Goal: Task Accomplishment & Management: Manage account settings

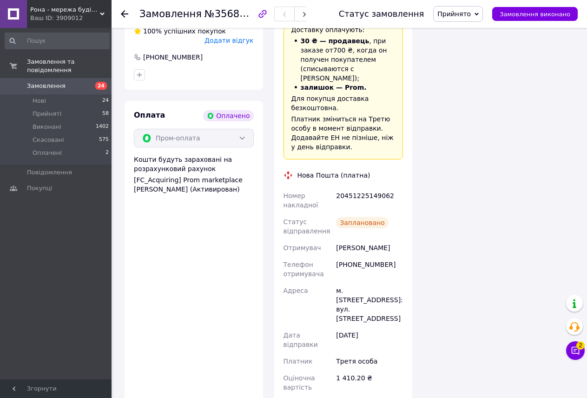
scroll to position [1328, 0]
click at [57, 110] on span "Прийняті" at bounding box center [47, 114] width 29 height 8
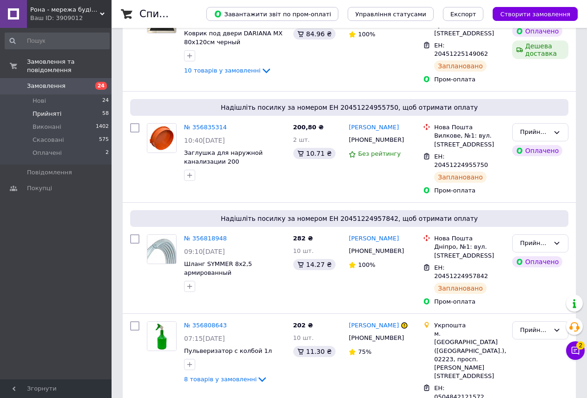
scroll to position [92, 0]
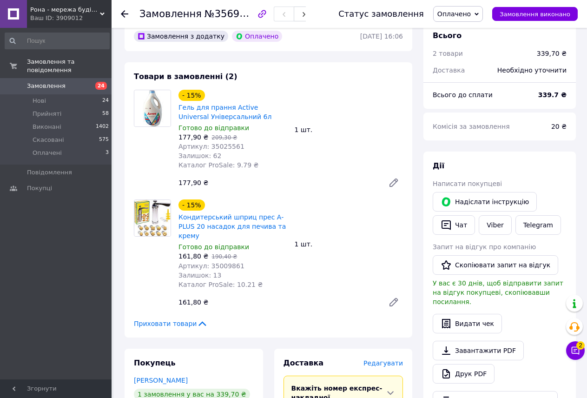
scroll to position [93, 0]
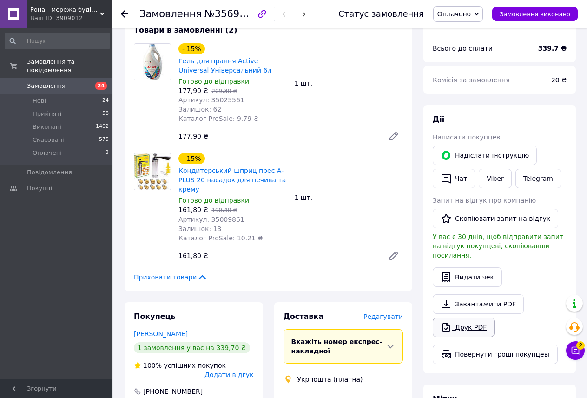
click at [468, 317] on link "Друк PDF" at bounding box center [464, 327] width 62 height 20
click at [572, 352] on icon at bounding box center [576, 351] width 8 height 8
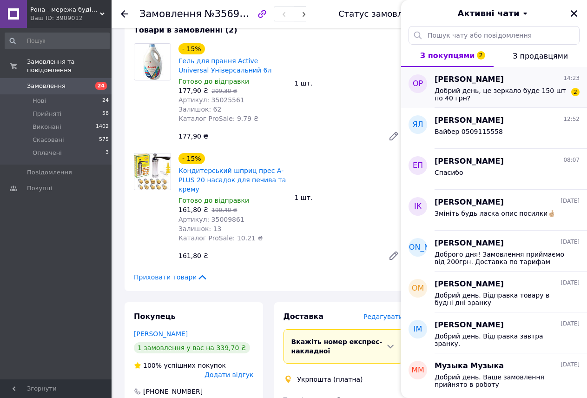
click at [465, 94] on span "Добрий день, це зеркало буде 150 шт по 40 грн?" at bounding box center [501, 94] width 132 height 15
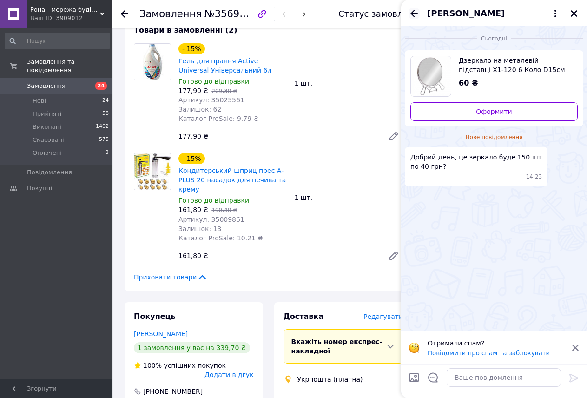
click at [415, 10] on icon "Назад" at bounding box center [413, 13] width 11 height 11
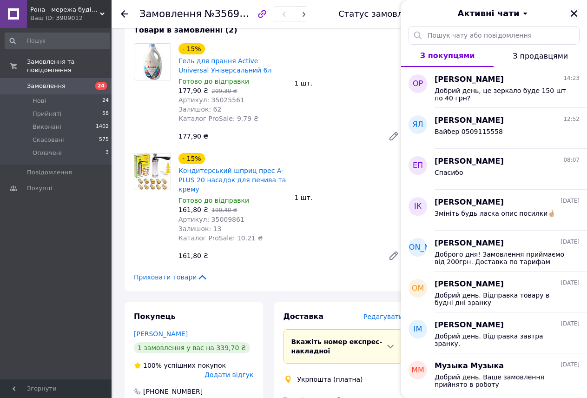
click at [573, 9] on icon "Закрити" at bounding box center [574, 13] width 8 height 8
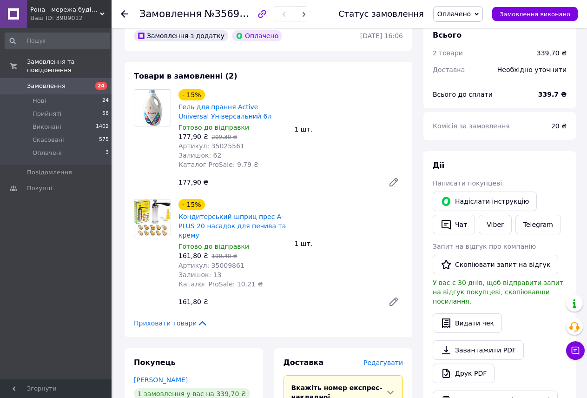
scroll to position [46, 0]
drag, startPoint x: 238, startPoint y: 146, endPoint x: 205, endPoint y: 146, distance: 33.0
click at [205, 146] on div "Артикул: 35025561" at bounding box center [232, 146] width 109 height 9
copy span "35025561"
drag, startPoint x: 237, startPoint y: 257, endPoint x: 215, endPoint y: 256, distance: 22.3
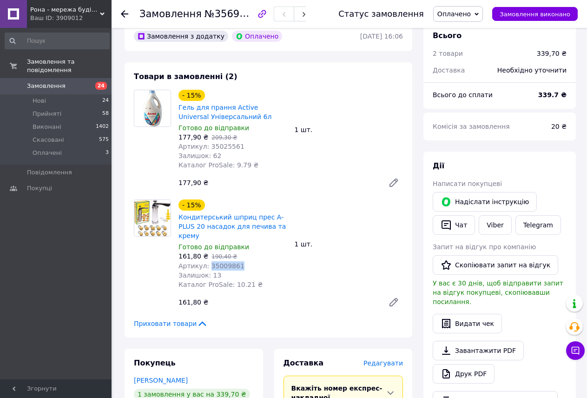
click at [206, 261] on div "Артикул: 35009861" at bounding box center [232, 265] width 109 height 9
copy span "35009861"
click at [78, 146] on li "Оплачені 3" at bounding box center [57, 155] width 114 height 18
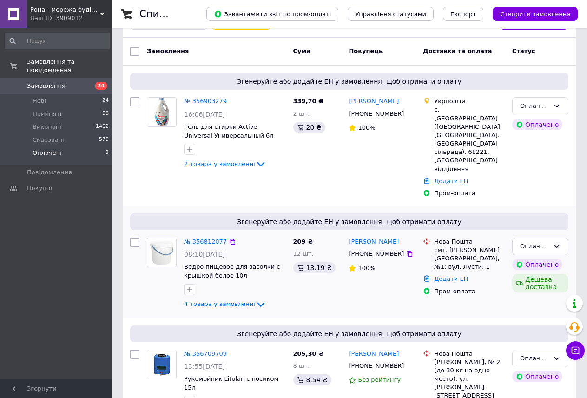
scroll to position [85, 0]
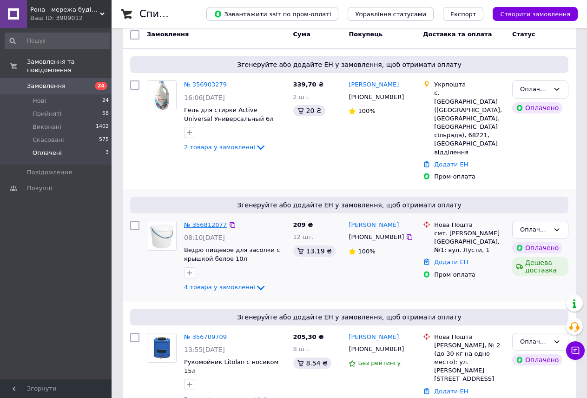
click at [201, 221] on link "№ 356812077" at bounding box center [205, 224] width 43 height 7
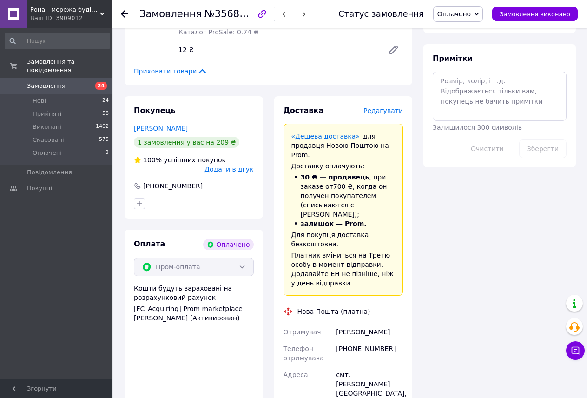
scroll to position [549, 0]
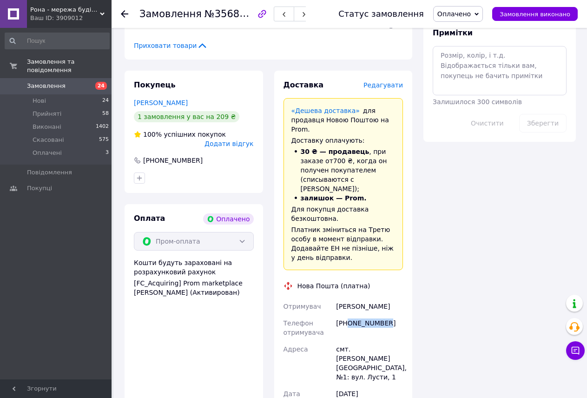
drag, startPoint x: 389, startPoint y: 286, endPoint x: 348, endPoint y: 288, distance: 41.9
click at [348, 315] on div "[PHONE_NUMBER]" at bounding box center [369, 328] width 71 height 26
copy div "0983416186"
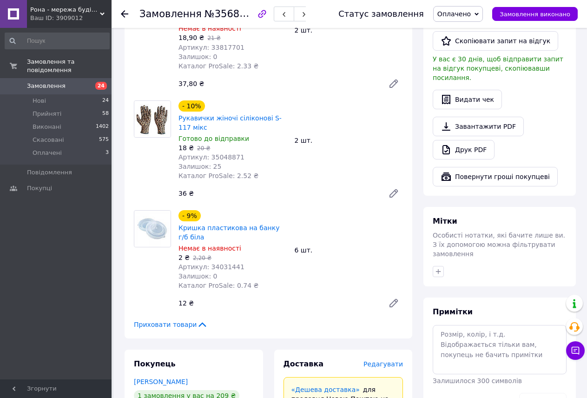
scroll to position [224, 0]
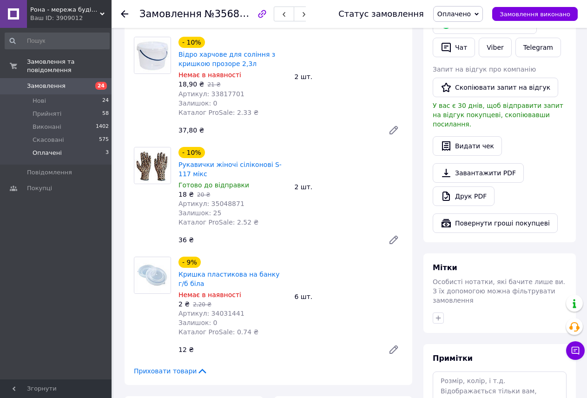
click at [48, 149] on span "Оплачені" at bounding box center [47, 153] width 29 height 8
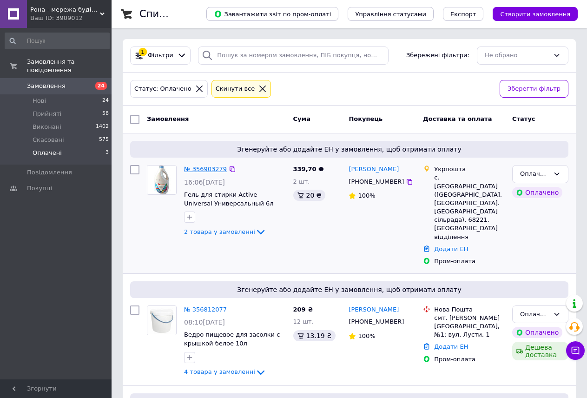
click at [212, 167] on link "№ 356903279" at bounding box center [205, 168] width 43 height 7
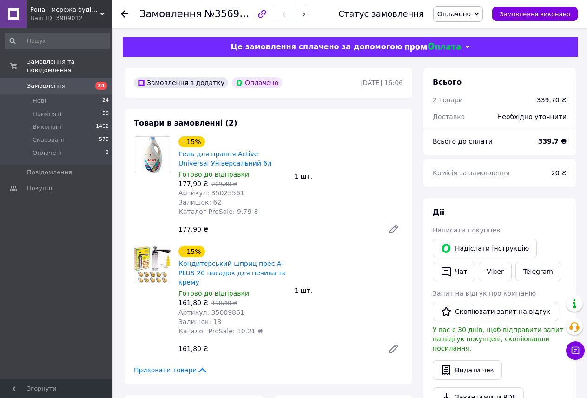
click at [479, 14] on icon at bounding box center [476, 14] width 4 height 4
click at [474, 33] on li "Прийнято" at bounding box center [458, 33] width 49 height 14
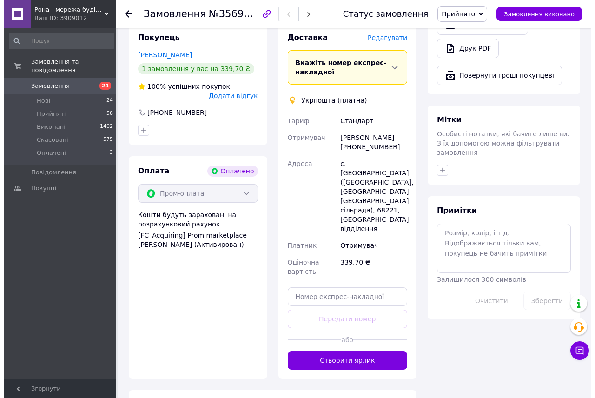
scroll to position [325, 0]
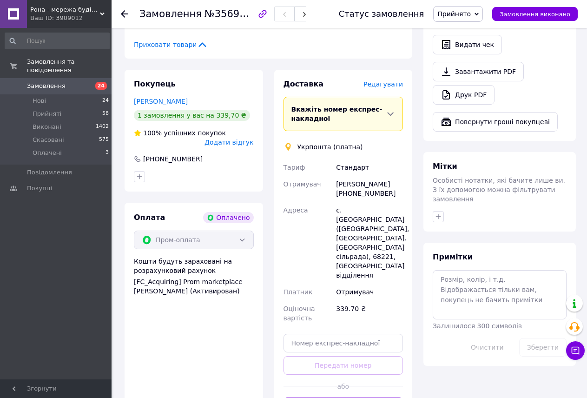
click at [392, 80] on span "Редагувати" at bounding box center [383, 83] width 40 height 7
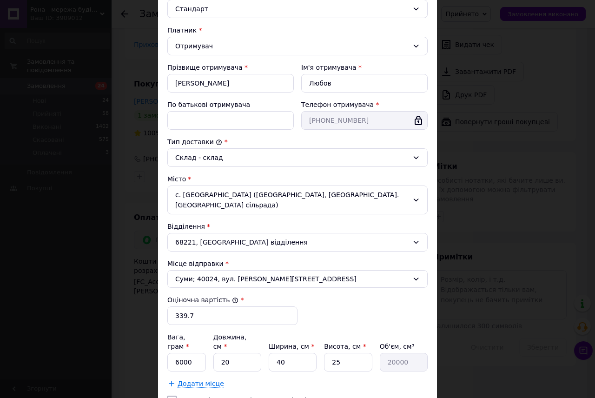
scroll to position [139, 0]
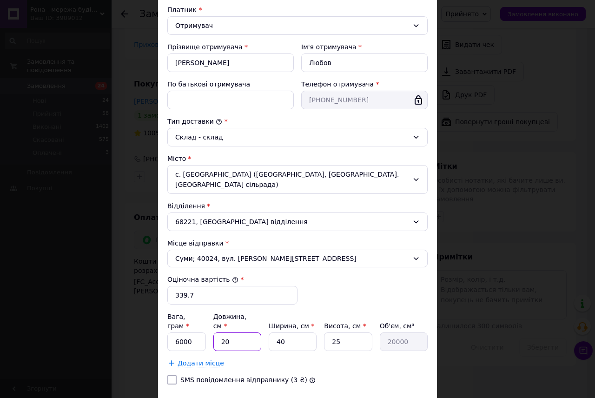
drag, startPoint x: 234, startPoint y: 329, endPoint x: 220, endPoint y: 331, distance: 13.5
click at [220, 332] on input "20" at bounding box center [237, 341] width 48 height 19
drag, startPoint x: 292, startPoint y: 334, endPoint x: 264, endPoint y: 334, distance: 27.4
click at [264, 334] on div "Вага, грам * 6000 Довжина, см * 20 Ширина, см * 40 Висота, см * 25 Об'єм, см³ 2…" at bounding box center [297, 331] width 260 height 39
type input "2"
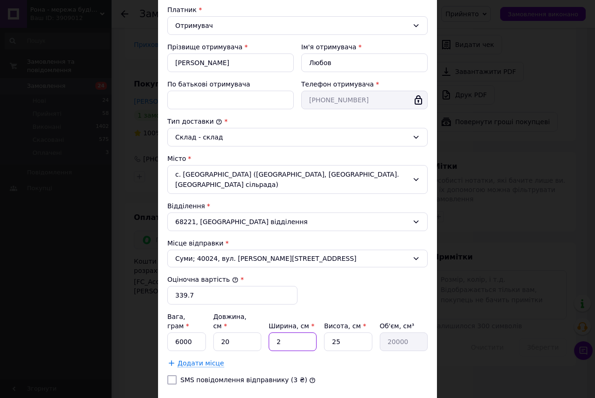
type input "1000"
type input "22"
type input "11000"
type input "22"
drag, startPoint x: 354, startPoint y: 330, endPoint x: 309, endPoint y: 329, distance: 45.1
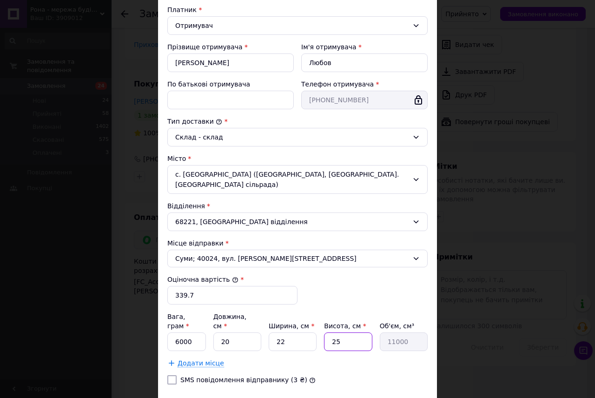
click at [309, 329] on div "Вага, грам * 6000 Довжина, см * 20 Ширина, см * 22 Висота, см * 25 Об'єм, см³ 1…" at bounding box center [297, 331] width 260 height 39
type input "4"
type input "1760"
type input "43"
type input "18920"
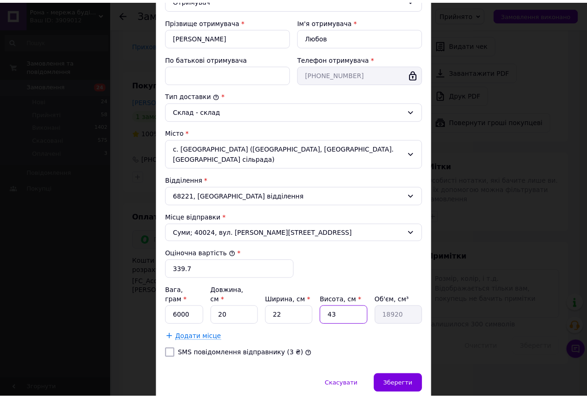
scroll to position [186, 0]
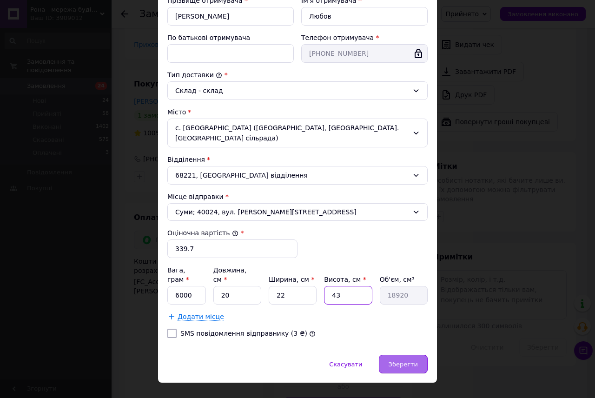
type input "43"
click at [400, 361] on span "Зберегти" at bounding box center [403, 364] width 29 height 7
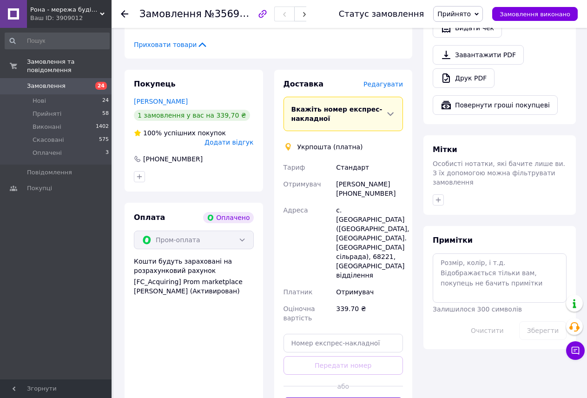
scroll to position [372, 0]
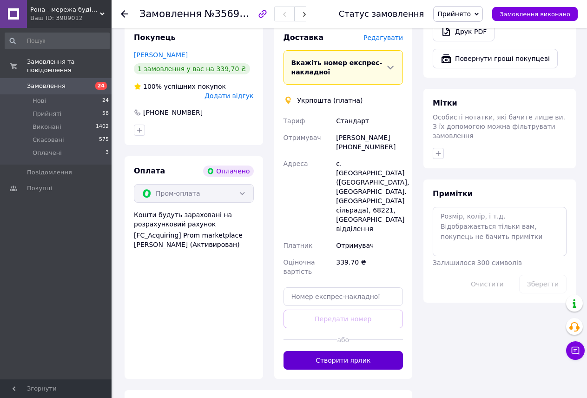
click at [346, 351] on button "Створити ярлик" at bounding box center [343, 360] width 120 height 19
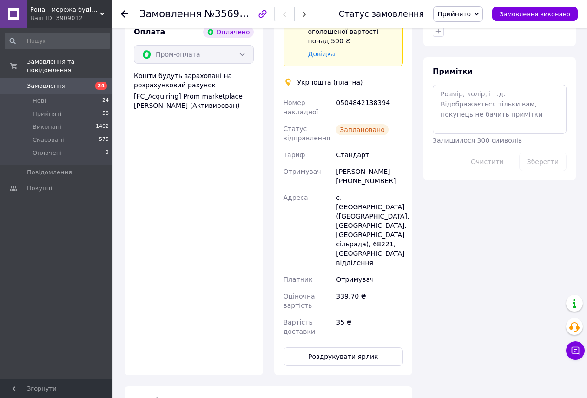
scroll to position [511, 0]
click at [344, 347] on button "Роздрукувати ярлик" at bounding box center [343, 356] width 120 height 19
click at [66, 146] on li "Оплачені 3" at bounding box center [57, 155] width 114 height 18
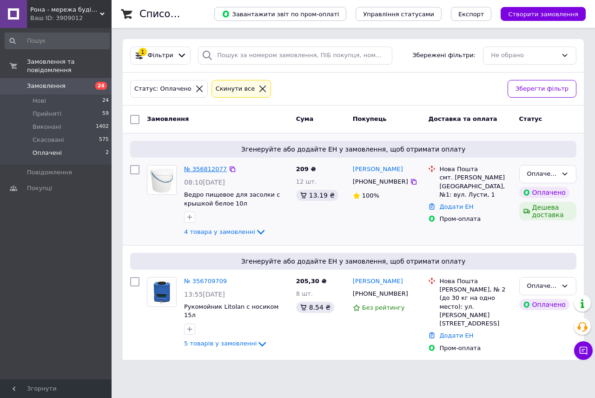
click at [207, 168] on link "№ 356812077" at bounding box center [205, 168] width 43 height 7
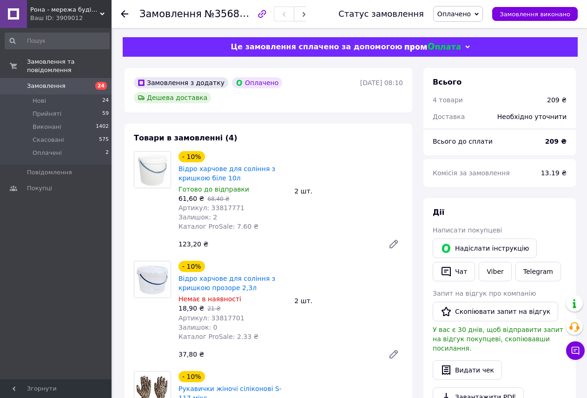
click at [483, 9] on span "Оплачено" at bounding box center [458, 14] width 50 height 16
click at [468, 31] on li "Прийнято" at bounding box center [458, 33] width 49 height 14
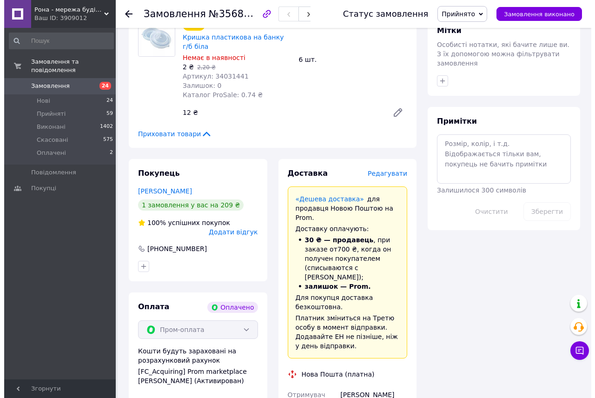
scroll to position [465, 0]
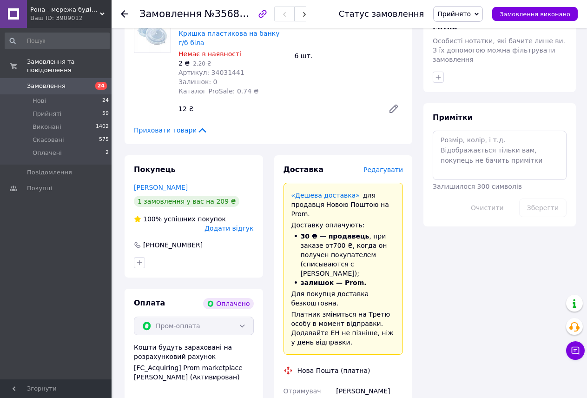
click at [389, 166] on span "Редагувати" at bounding box center [383, 169] width 40 height 7
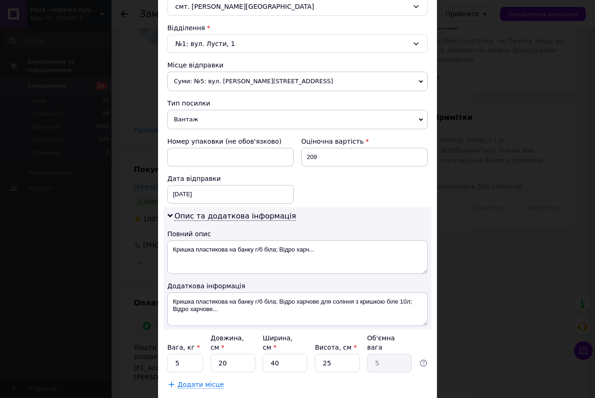
scroll to position [279, 0]
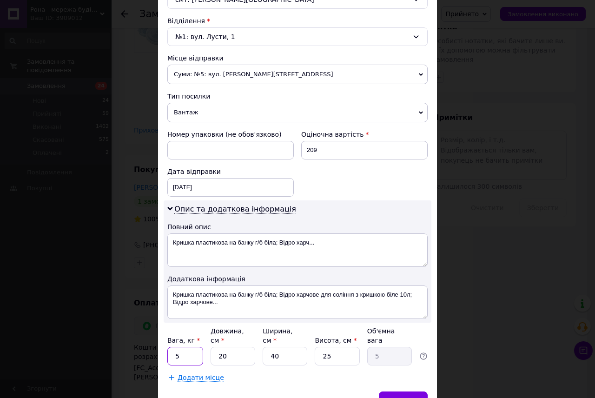
drag, startPoint x: 189, startPoint y: 349, endPoint x: 171, endPoint y: 346, distance: 18.9
click at [171, 347] on input "5" at bounding box center [185, 356] width 36 height 19
type input "1"
click at [192, 343] on div "Вага, кг * 1 Довжина, см * 20 Ширина, см * 40 Висота, см * 25 Об'ємна вага 5" at bounding box center [297, 345] width 260 height 39
drag, startPoint x: 234, startPoint y: 349, endPoint x: 168, endPoint y: 339, distance: 67.2
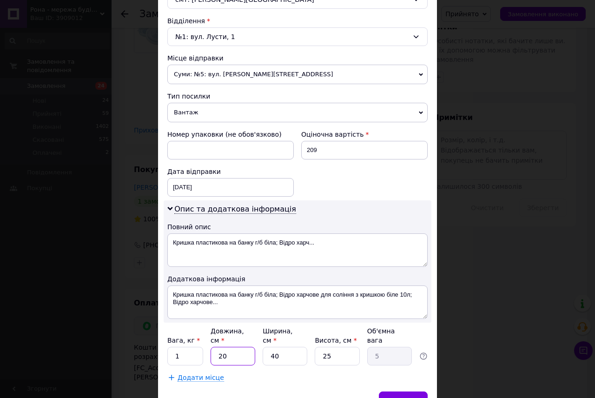
click at [168, 339] on div "Вага, кг * 1 Довжина, см * 20 Ширина, см * 40 Висота, см * 25 Об'ємна вага 5" at bounding box center [297, 345] width 260 height 39
type input "2"
type input "0.5"
type input "27"
type input "6.75"
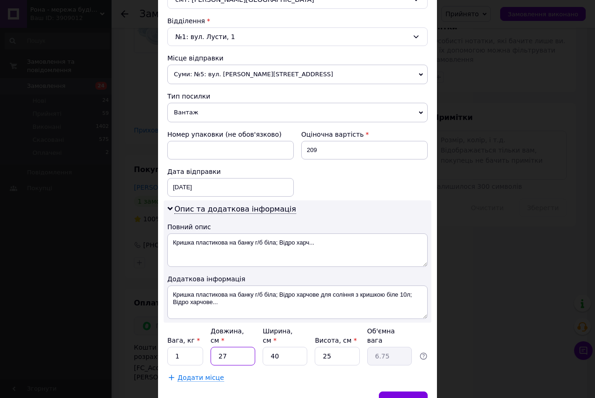
drag, startPoint x: 233, startPoint y: 349, endPoint x: 216, endPoint y: 345, distance: 17.7
click at [216, 347] on input "27" at bounding box center [233, 356] width 45 height 19
type input "27"
drag, startPoint x: 284, startPoint y: 348, endPoint x: 243, endPoint y: 342, distance: 42.3
click at [243, 342] on div "Вага, кг * 1 Довжина, см * 27 Ширина, см * 40 Висота, см * 25 Об'ємна вага 6.75" at bounding box center [297, 345] width 260 height 39
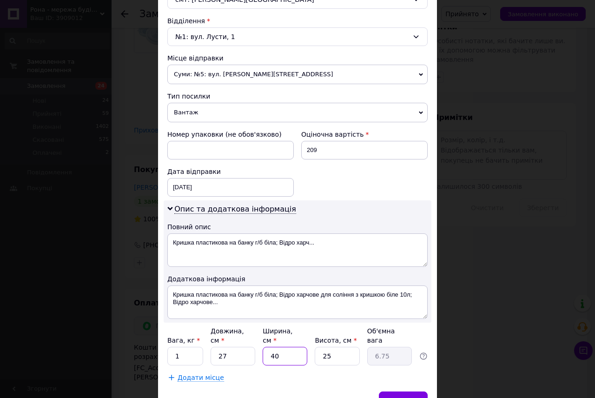
type input "2"
type input "0.34"
type input "27"
type input "4.56"
type input "27"
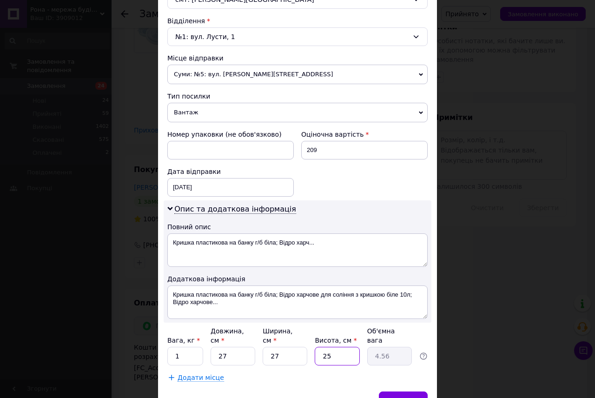
drag, startPoint x: 336, startPoint y: 344, endPoint x: 311, endPoint y: 345, distance: 24.2
click at [311, 345] on div "Вага, кг * 1 Довжина, см * 27 Ширина, см * 27 Висота, см * 25 Об'ємна вага 4.56" at bounding box center [297, 345] width 260 height 39
type input "2"
type input "0.36"
type input "29"
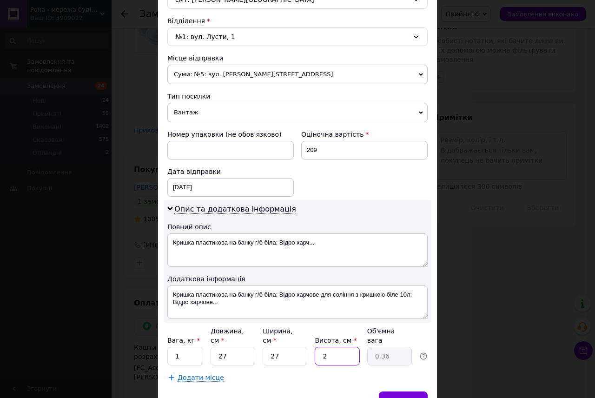
type input "5.29"
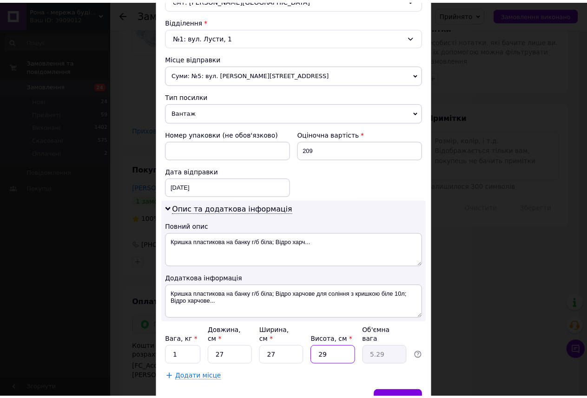
scroll to position [323, 0]
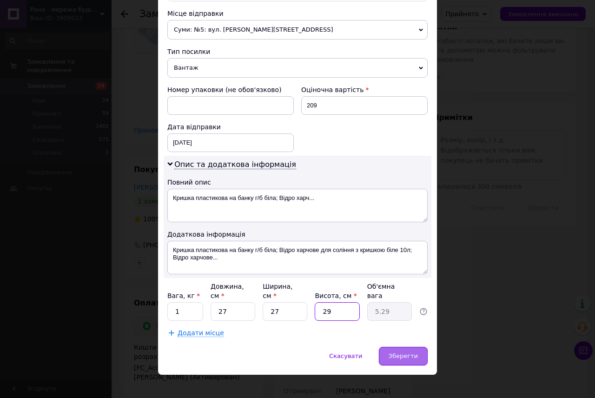
type input "29"
click at [415, 352] on span "Зберегти" at bounding box center [403, 355] width 29 height 7
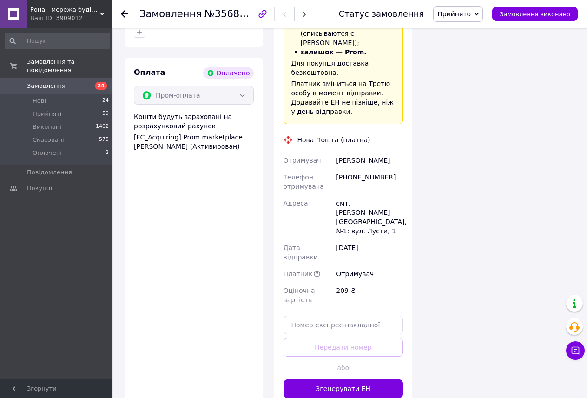
scroll to position [697, 0]
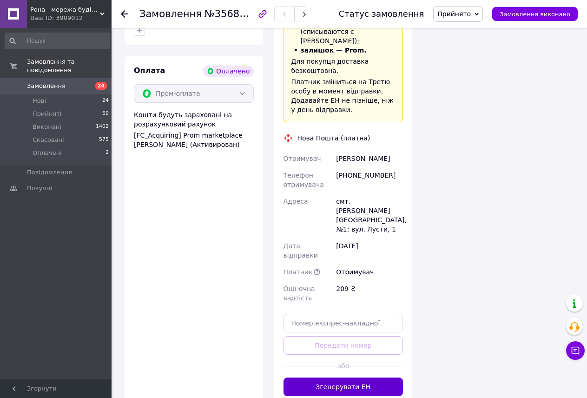
click at [339, 377] on button "Згенерувати ЕН" at bounding box center [343, 386] width 120 height 19
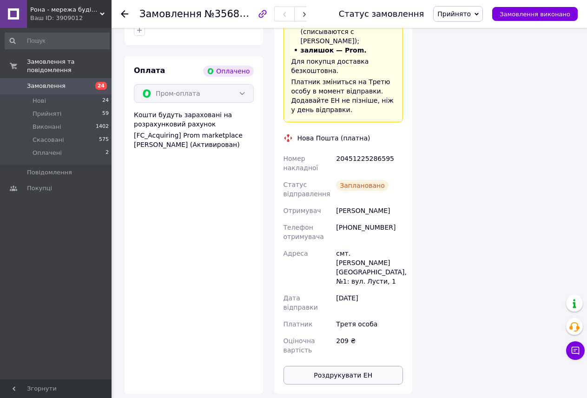
click at [336, 366] on button "Роздрукувати ЕН" at bounding box center [343, 375] width 120 height 19
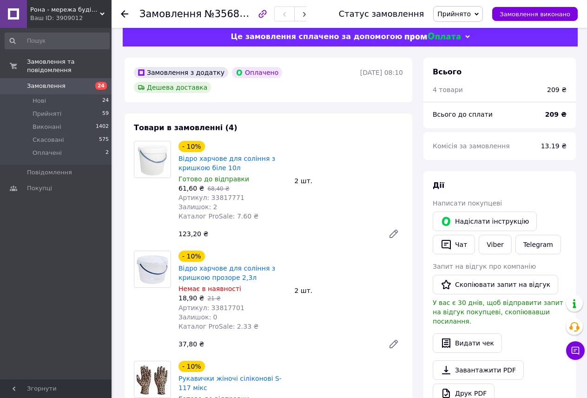
scroll to position [0, 0]
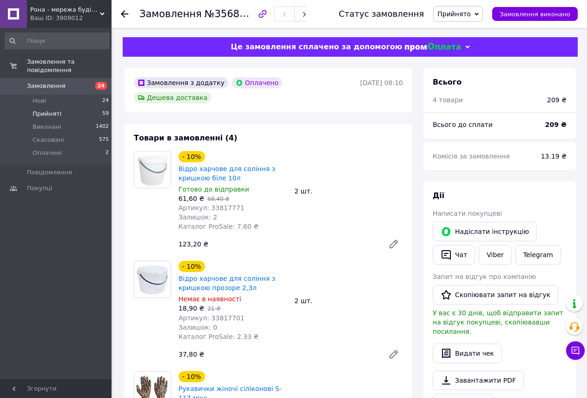
click at [69, 107] on li "Прийняті 59" at bounding box center [57, 113] width 114 height 13
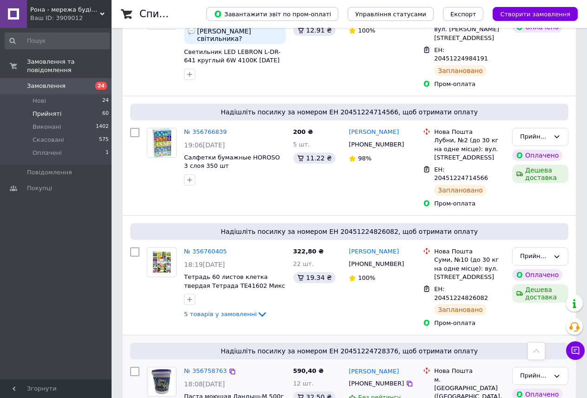
scroll to position [883, 0]
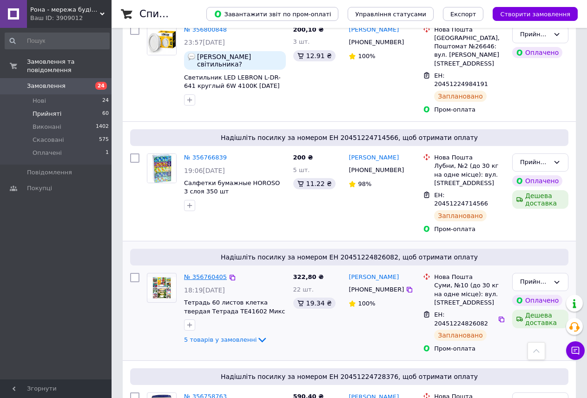
click at [209, 273] on link "№ 356760405" at bounding box center [205, 276] width 43 height 7
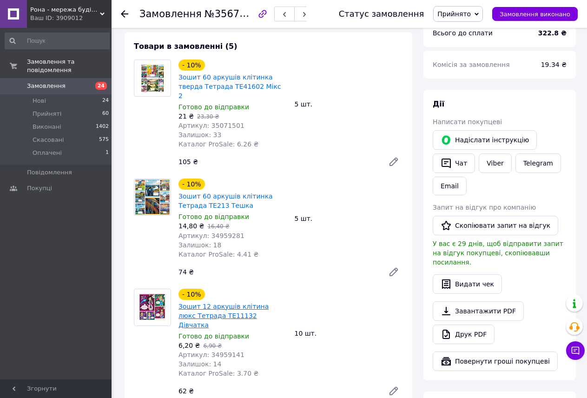
scroll to position [93, 0]
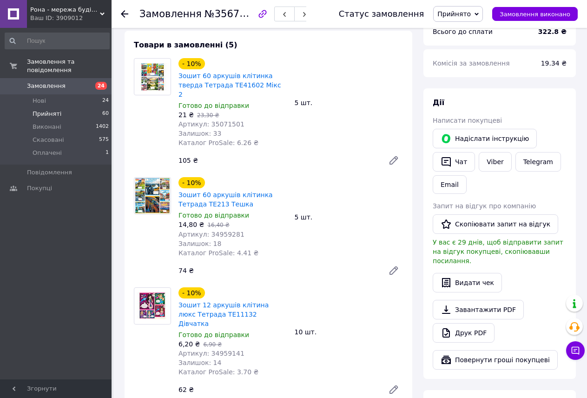
click at [86, 107] on li "Прийняті 60" at bounding box center [57, 113] width 114 height 13
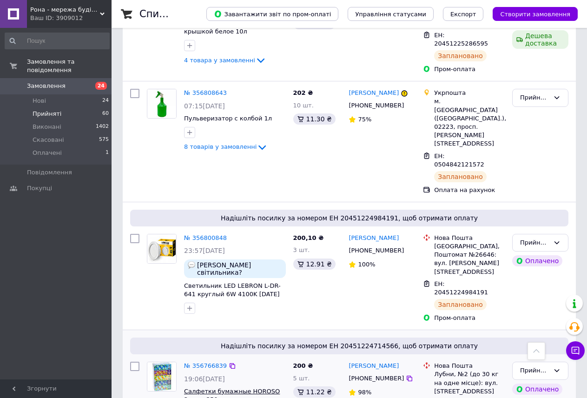
scroll to position [721, 0]
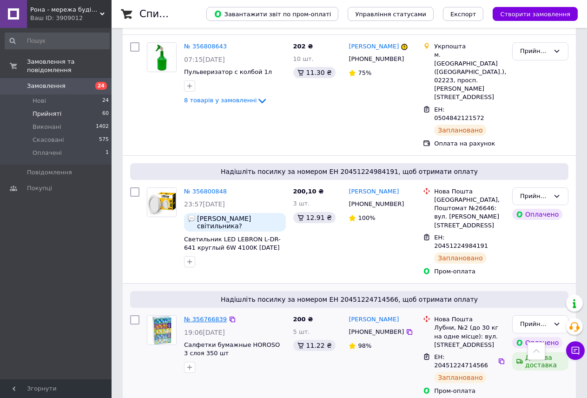
click at [200, 316] on link "№ 356766839" at bounding box center [205, 319] width 43 height 7
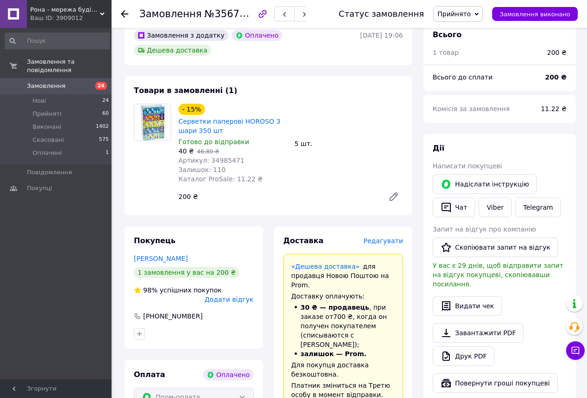
scroll to position [23, 0]
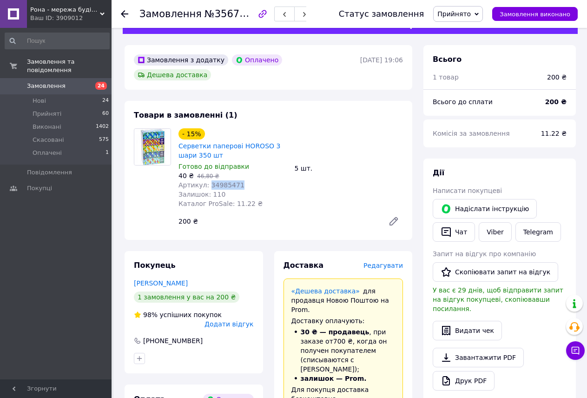
drag, startPoint x: 235, startPoint y: 169, endPoint x: 207, endPoint y: 167, distance: 27.9
click at [207, 180] on div "Артикул: 34985471" at bounding box center [232, 184] width 109 height 9
copy span "34985471"
click at [73, 107] on li "Прийняті 60" at bounding box center [57, 113] width 114 height 13
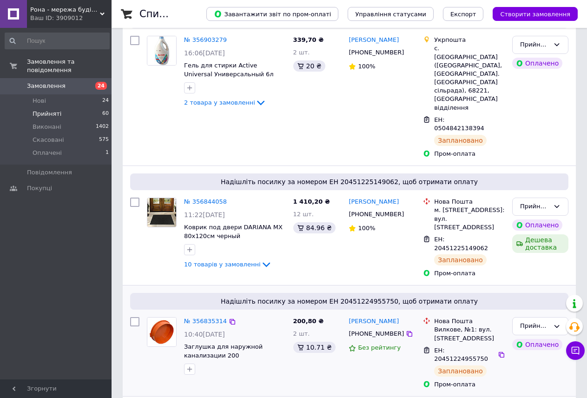
scroll to position [139, 0]
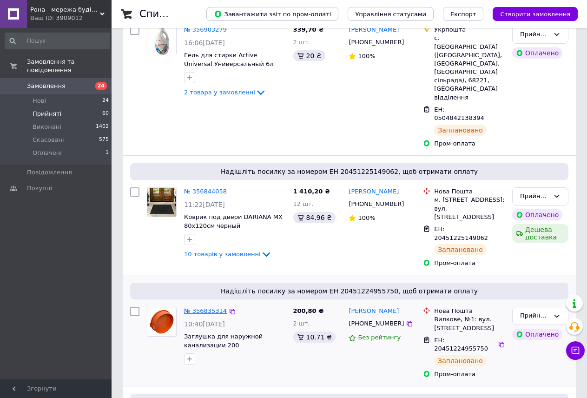
click at [209, 307] on link "№ 356835314" at bounding box center [205, 310] width 43 height 7
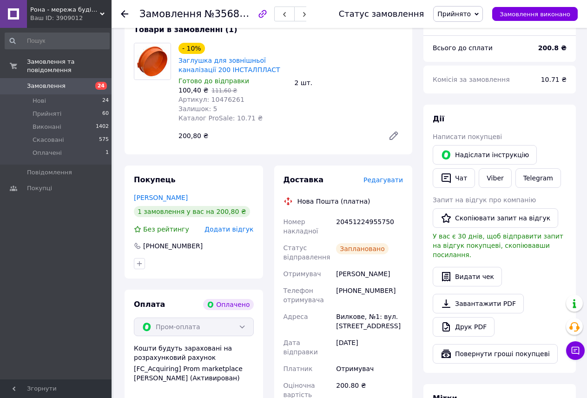
scroll to position [93, 0]
drag, startPoint x: 236, startPoint y: 99, endPoint x: 206, endPoint y: 99, distance: 29.7
click at [206, 99] on div "Артикул: 10476261" at bounding box center [232, 99] width 109 height 9
copy span "10476261"
click at [49, 110] on span "Прийняті" at bounding box center [47, 114] width 29 height 8
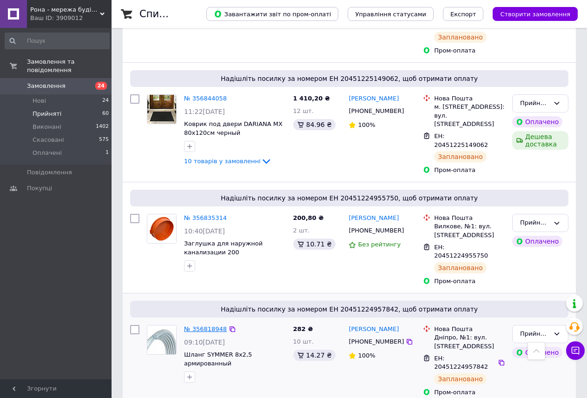
click at [199, 325] on link "№ 356818948" at bounding box center [205, 328] width 43 height 7
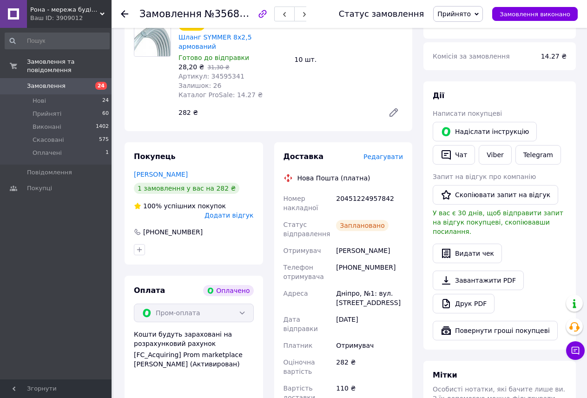
scroll to position [93, 0]
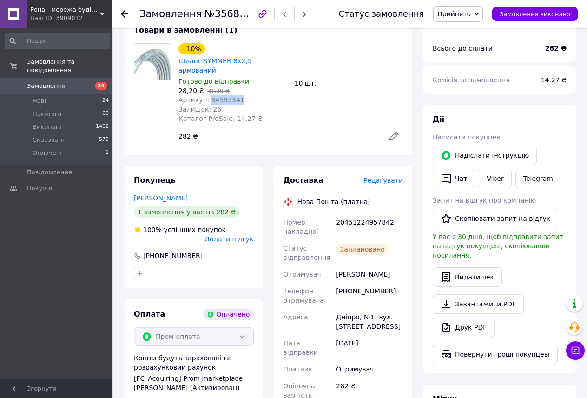
drag, startPoint x: 237, startPoint y: 88, endPoint x: 206, endPoint y: 87, distance: 30.7
click at [206, 95] on div "Артикул: 34595341" at bounding box center [232, 99] width 109 height 9
copy span "34595341"
click at [69, 107] on li "Прийняті 60" at bounding box center [57, 113] width 114 height 13
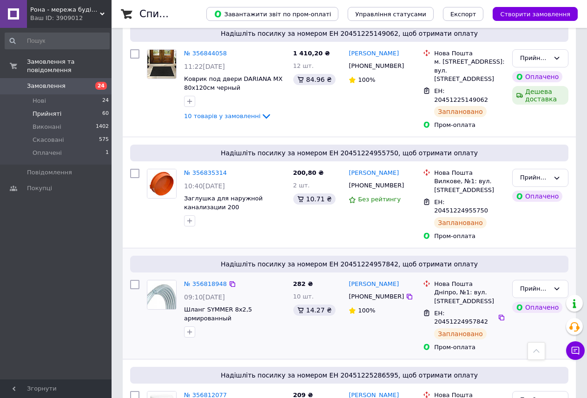
scroll to position [324, 0]
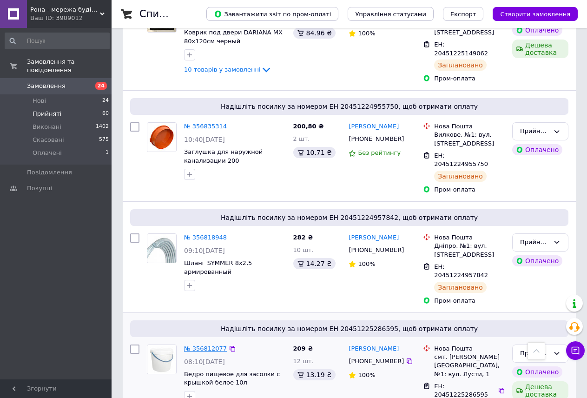
click at [215, 345] on link "№ 356812077" at bounding box center [205, 348] width 43 height 7
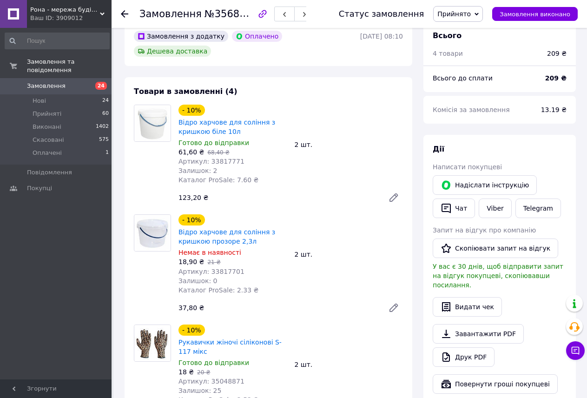
scroll to position [45, 0]
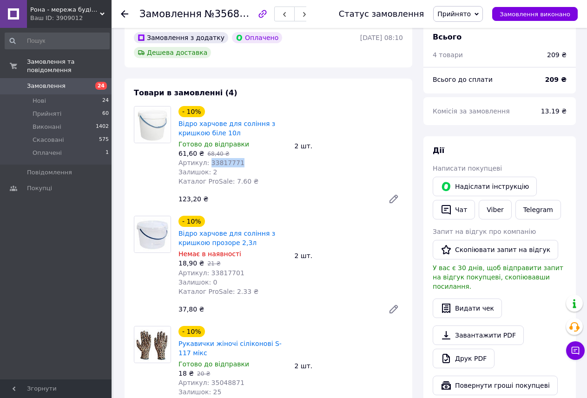
drag, startPoint x: 233, startPoint y: 148, endPoint x: 207, endPoint y: 151, distance: 26.2
click at [207, 158] on div "Артикул: 33817771" at bounding box center [232, 162] width 109 height 9
copy span "33817771"
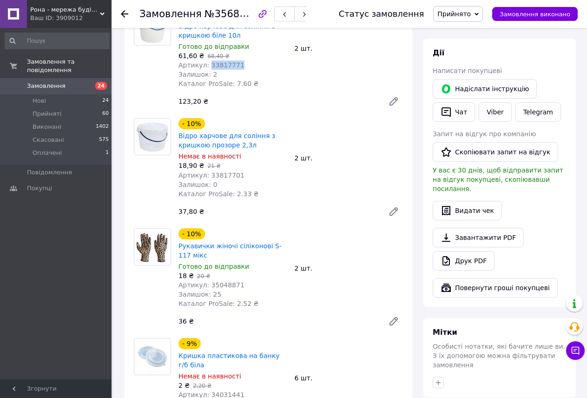
scroll to position [184, 0]
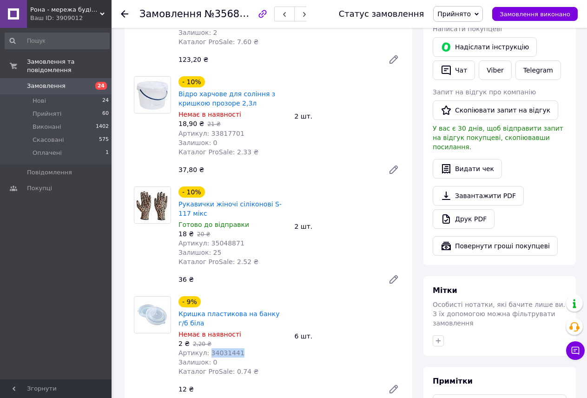
drag, startPoint x: 236, startPoint y: 334, endPoint x: 201, endPoint y: 338, distance: 35.2
click at [206, 348] on div "Артикул: 34031441" at bounding box center [232, 352] width 109 height 9
copy span "34031441"
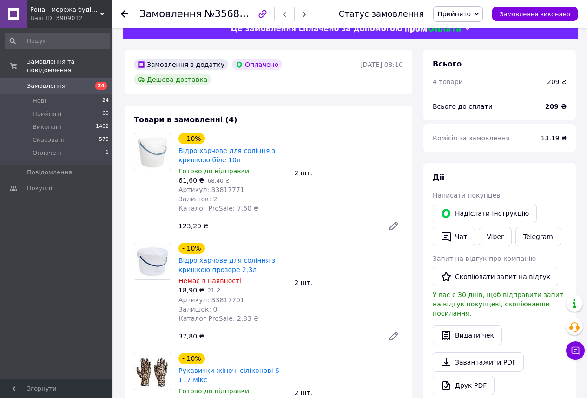
scroll to position [0, 0]
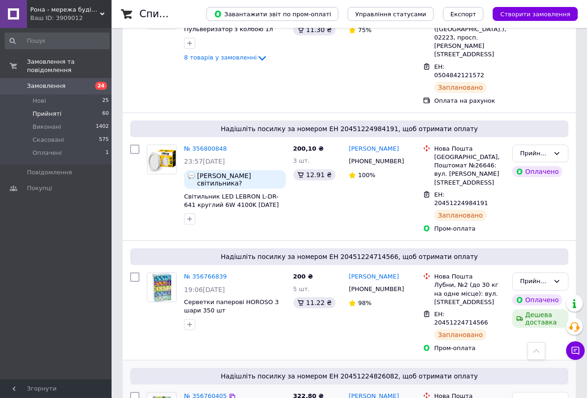
scroll to position [744, 0]
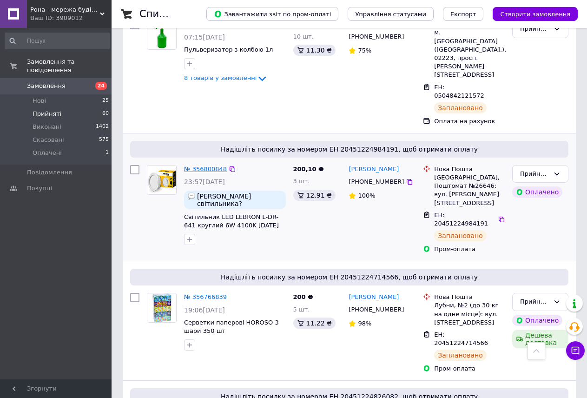
click at [211, 165] on link "№ 356800848" at bounding box center [205, 168] width 43 height 7
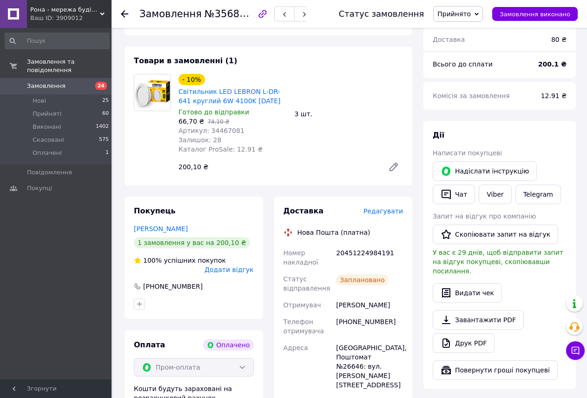
scroll to position [11, 0]
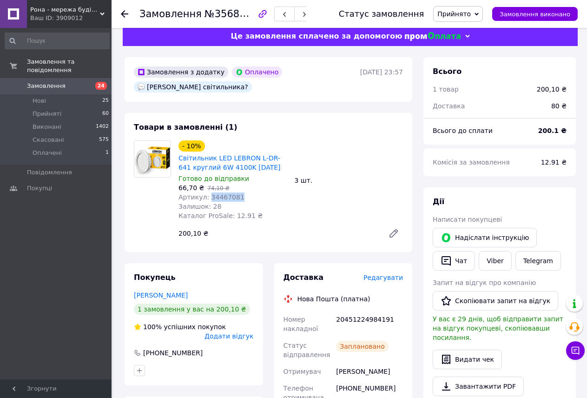
drag, startPoint x: 229, startPoint y: 199, endPoint x: 207, endPoint y: 197, distance: 21.9
click at [206, 198] on div "Артикул: 34467081" at bounding box center [232, 196] width 109 height 9
copy span "34467081"
drag, startPoint x: 69, startPoint y: 104, endPoint x: 77, endPoint y: 105, distance: 8.0
click at [69, 107] on li "Прийняті 60" at bounding box center [57, 113] width 114 height 13
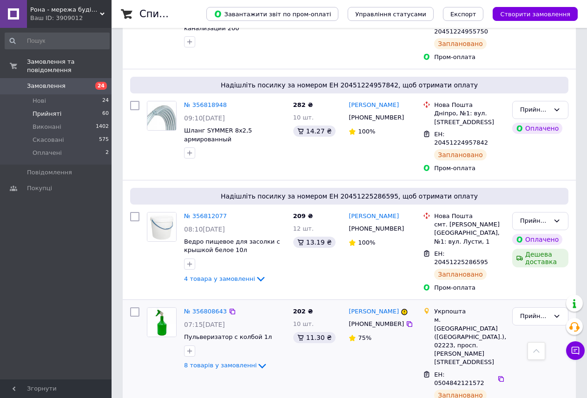
scroll to position [477, 0]
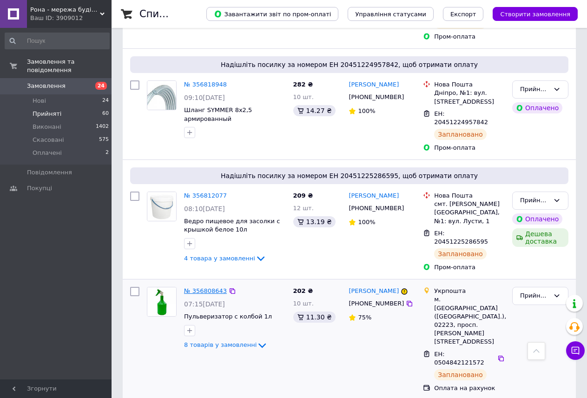
click at [210, 287] on link "№ 356808643" at bounding box center [205, 290] width 43 height 7
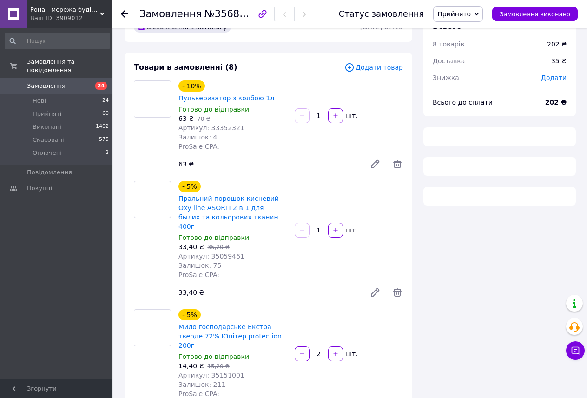
scroll to position [477, 0]
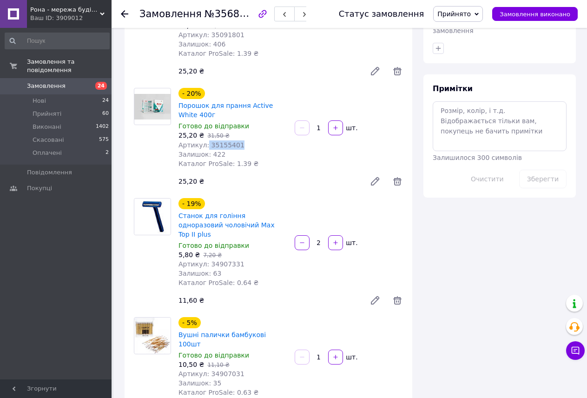
drag, startPoint x: 235, startPoint y: 128, endPoint x: 204, endPoint y: 129, distance: 30.2
click at [204, 140] on div "Артикул: 35155401" at bounding box center [232, 144] width 109 height 9
copy span "35155401"
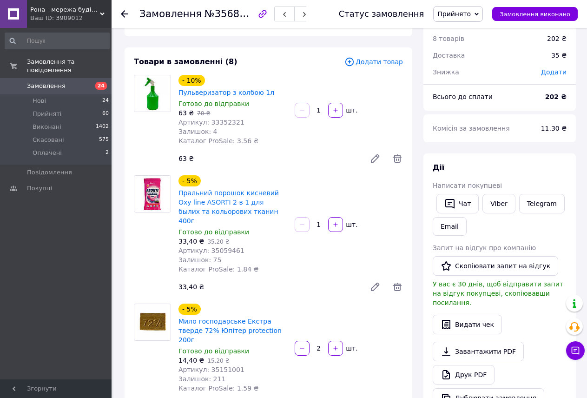
scroll to position [12, 0]
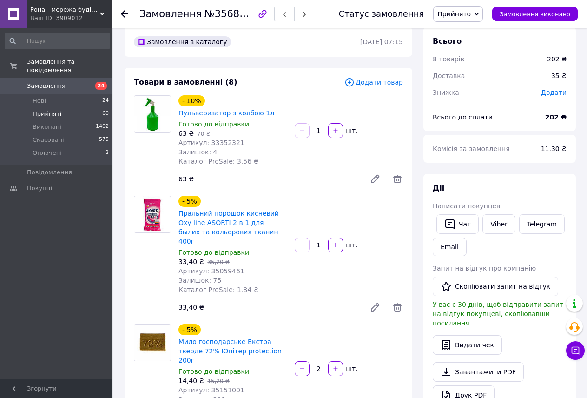
click at [46, 110] on span "Прийняті" at bounding box center [47, 114] width 29 height 8
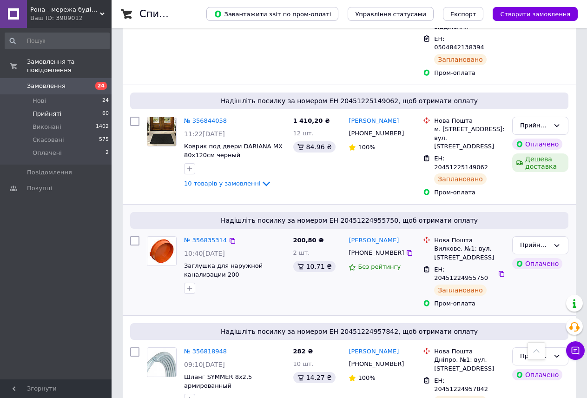
scroll to position [139, 0]
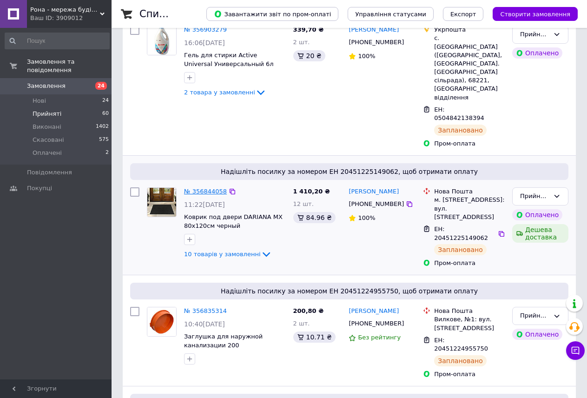
click at [207, 188] on link "№ 356844058" at bounding box center [205, 191] width 43 height 7
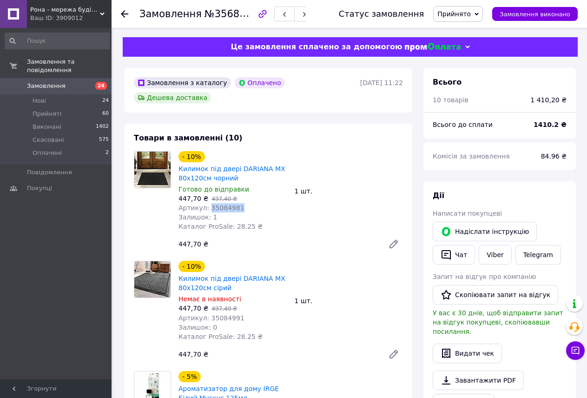
drag, startPoint x: 235, startPoint y: 196, endPoint x: 206, endPoint y: 192, distance: 29.0
click at [206, 203] on div "Артикул: 35084981" at bounding box center [232, 207] width 109 height 9
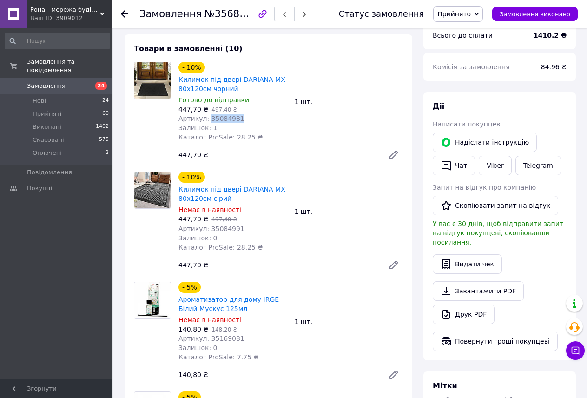
scroll to position [93, 0]
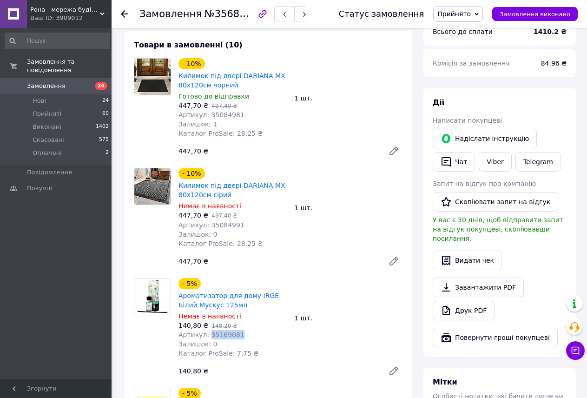
drag, startPoint x: 235, startPoint y: 319, endPoint x: 207, endPoint y: 313, distance: 29.0
click at [205, 330] on div "Артикул: 35169081" at bounding box center [232, 334] width 109 height 9
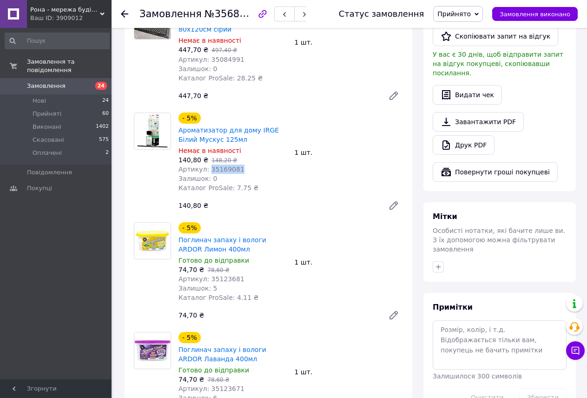
scroll to position [279, 0]
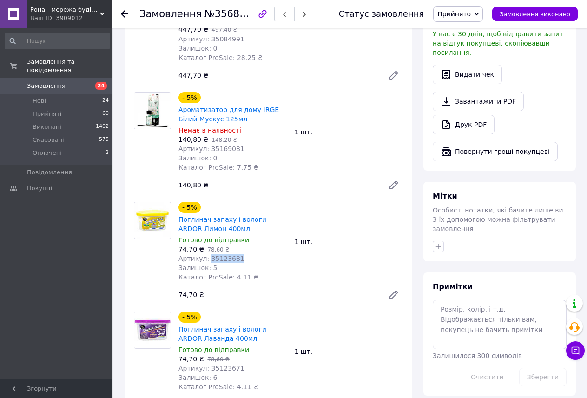
drag, startPoint x: 235, startPoint y: 243, endPoint x: 205, endPoint y: 243, distance: 29.3
click at [205, 254] on div "Артикул: 35123681" at bounding box center [232, 258] width 109 height 9
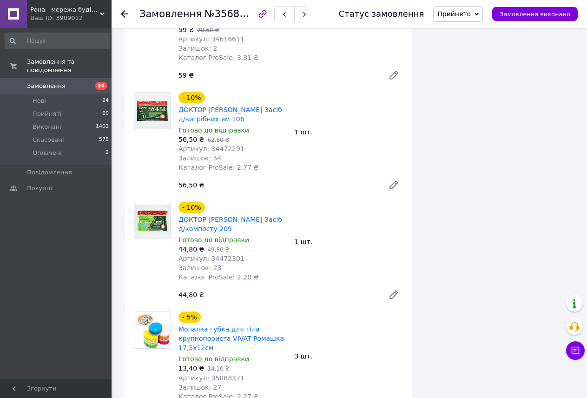
scroll to position [697, 0]
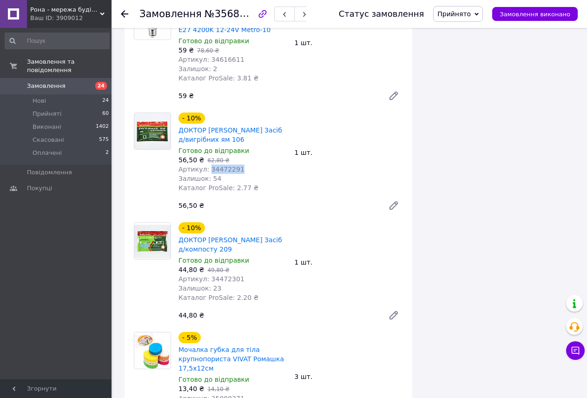
drag, startPoint x: 236, startPoint y: 153, endPoint x: 205, endPoint y: 152, distance: 30.2
click at [205, 165] on div "Артикул: 34472291" at bounding box center [232, 169] width 109 height 9
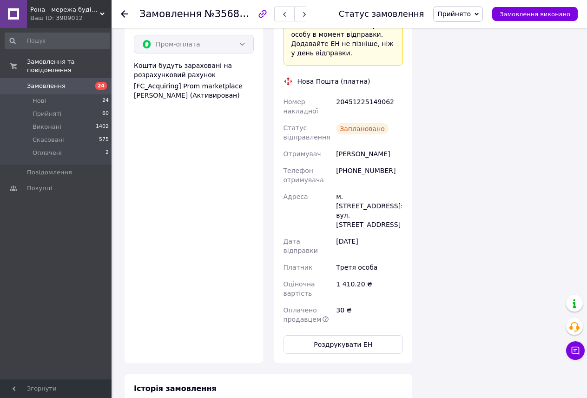
scroll to position [1487, 0]
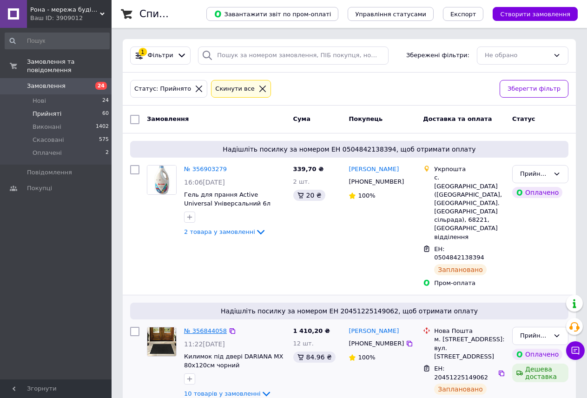
click at [204, 327] on link "№ 356844058" at bounding box center [205, 330] width 43 height 7
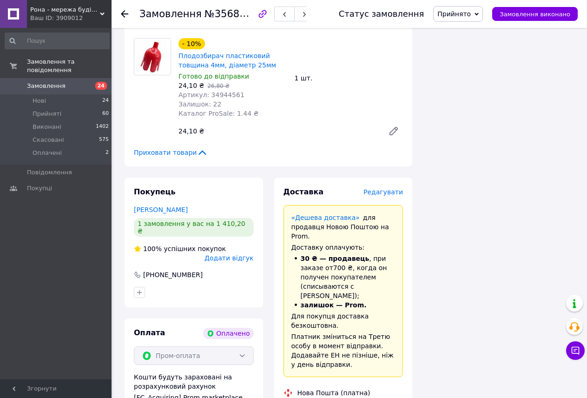
scroll to position [1115, 0]
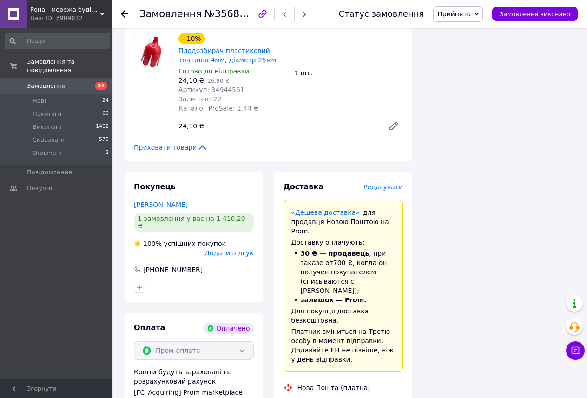
click at [389, 183] on span "Редагувати" at bounding box center [383, 186] width 40 height 7
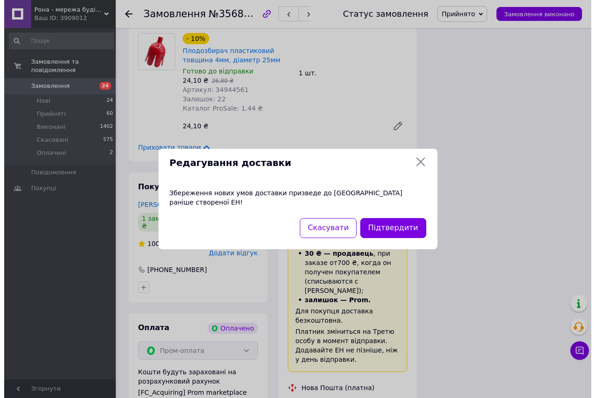
scroll to position [1106, 0]
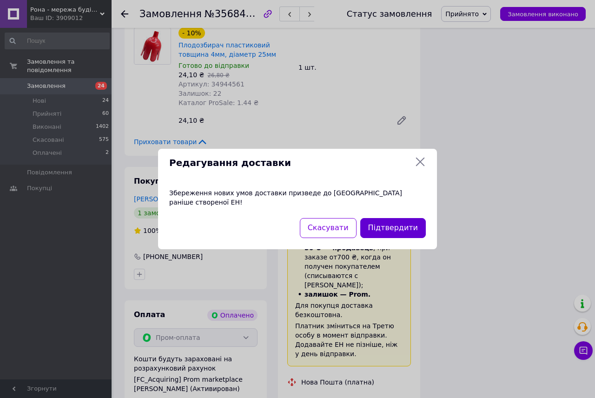
click at [380, 224] on button "Підтвердити" at bounding box center [393, 228] width 66 height 20
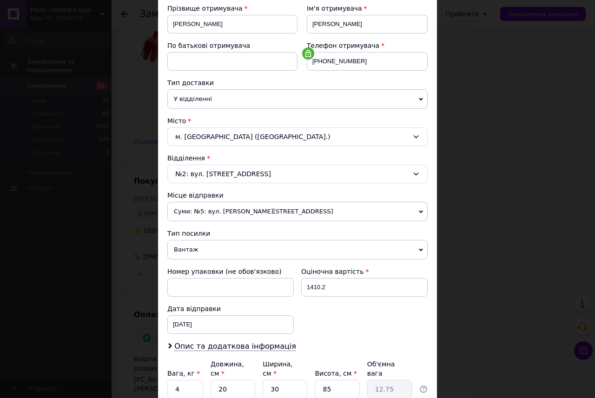
scroll to position [126, 0]
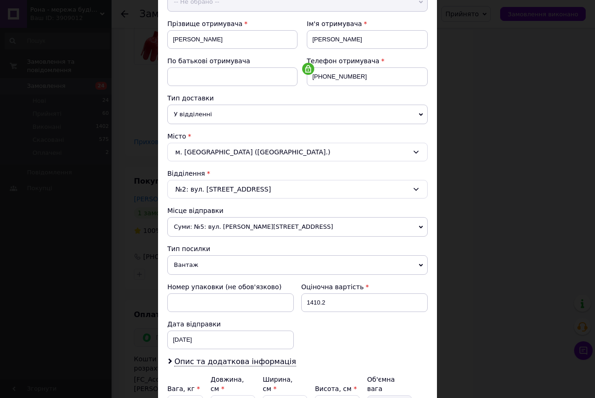
click at [414, 154] on icon at bounding box center [415, 151] width 7 height 7
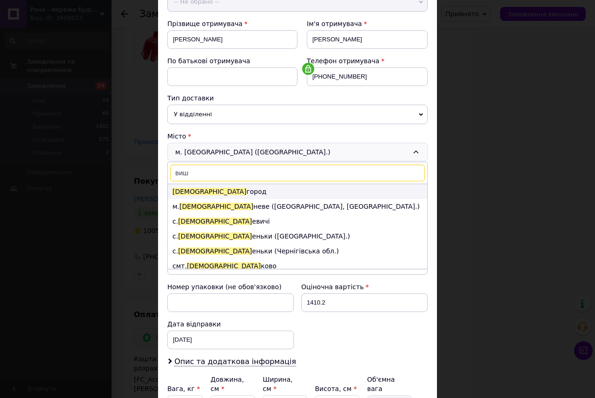
type input "виш"
click at [217, 194] on li "Виш город" at bounding box center [297, 191] width 259 height 15
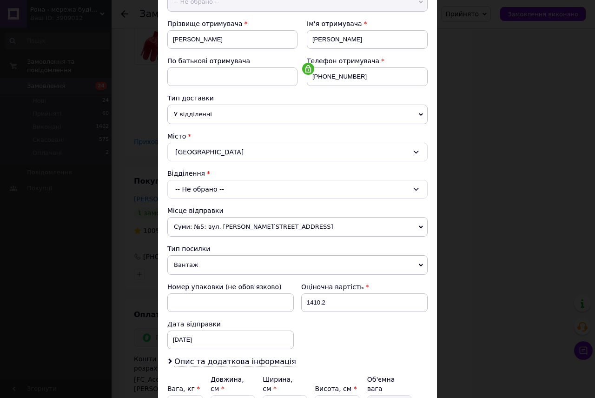
click at [171, 149] on div "Вишгород" at bounding box center [297, 152] width 260 height 19
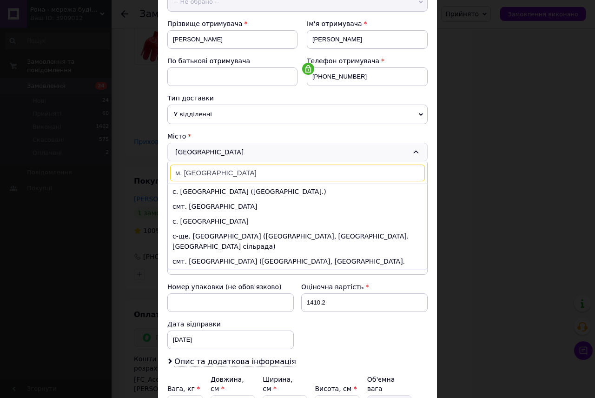
scroll to position [0, 0]
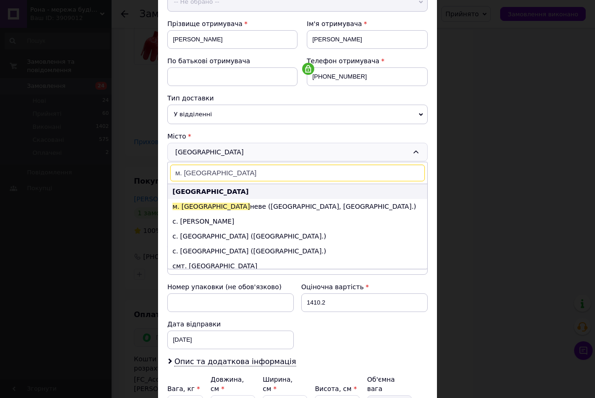
type input "м. Виш"
click at [192, 191] on b "Вишгород" at bounding box center [210, 191] width 76 height 7
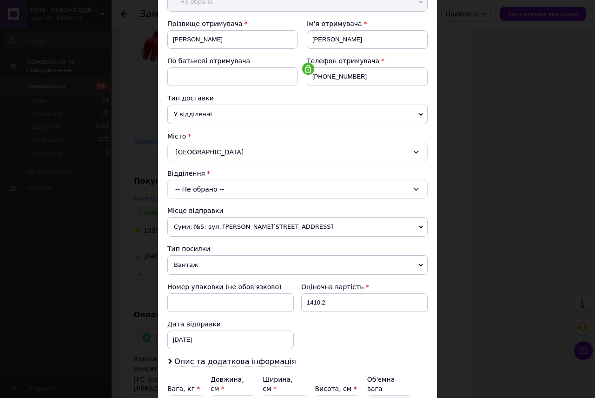
click at [414, 191] on icon at bounding box center [415, 188] width 7 height 7
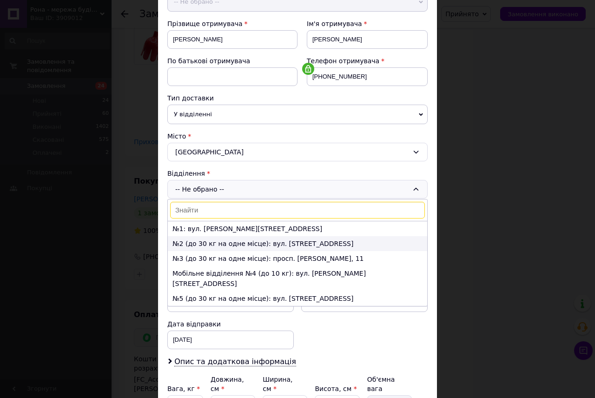
click at [325, 246] on li "№2 (до 30 кг на одне місце): вул. Київська, 2" at bounding box center [297, 243] width 259 height 15
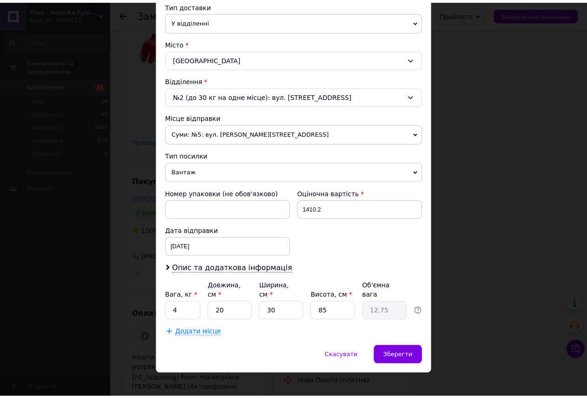
scroll to position [173, 0]
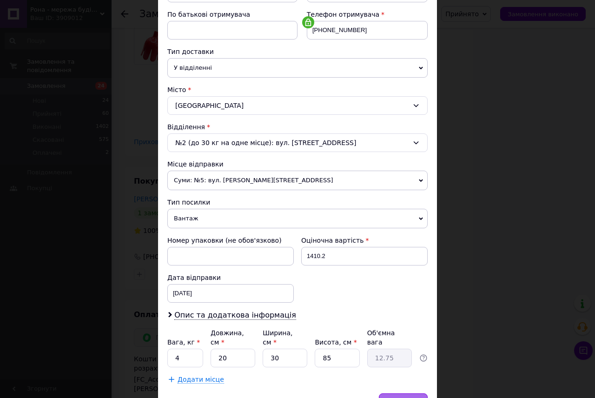
click at [407, 393] on div "Зберегти" at bounding box center [403, 402] width 49 height 19
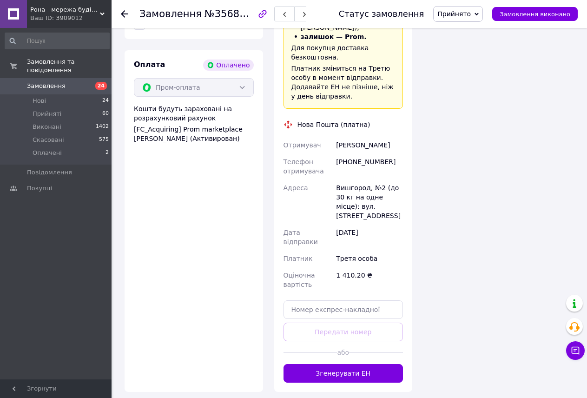
scroll to position [1385, 0]
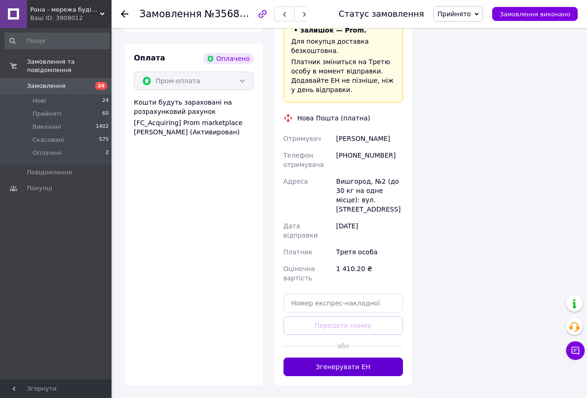
click at [341, 357] on button "Згенерувати ЕН" at bounding box center [343, 366] width 120 height 19
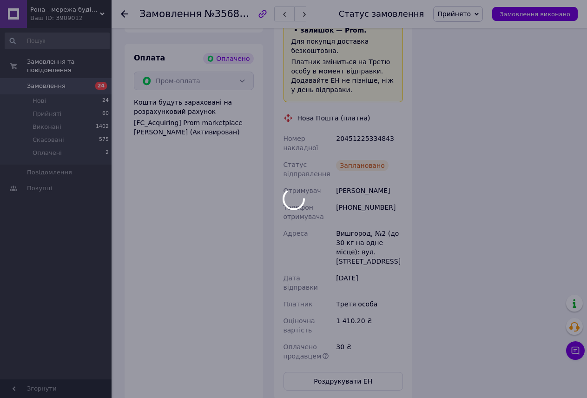
scroll to position [106, 0]
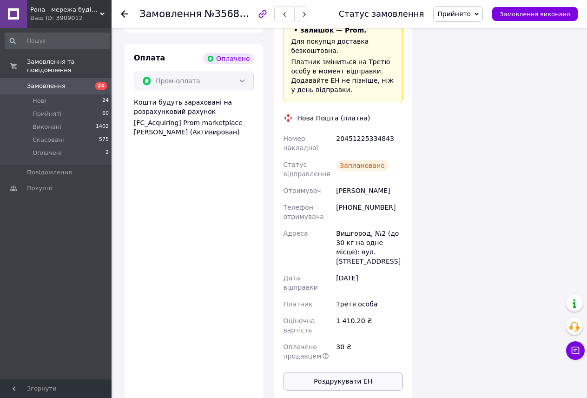
click at [343, 372] on button "Роздрукувати ЕН" at bounding box center [343, 381] width 120 height 19
click at [68, 146] on li "Оплачені 2" at bounding box center [57, 155] width 114 height 18
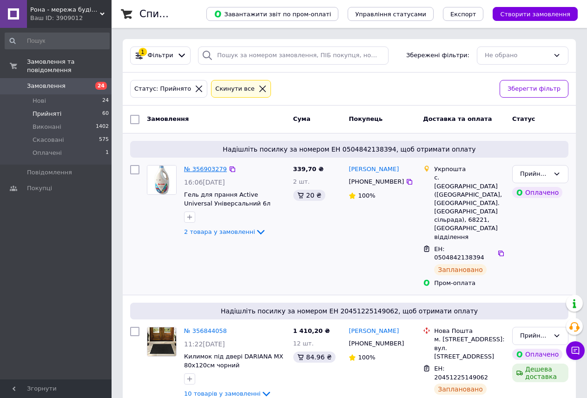
click at [206, 168] on link "№ 356903279" at bounding box center [205, 168] width 43 height 7
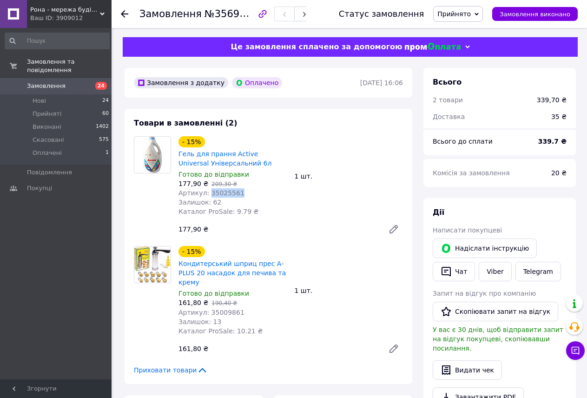
drag, startPoint x: 235, startPoint y: 195, endPoint x: 206, endPoint y: 193, distance: 29.4
click at [206, 193] on div "Артикул: 35025561" at bounding box center [232, 192] width 109 height 9
copy span "35025561"
drag, startPoint x: 233, startPoint y: 301, endPoint x: 206, endPoint y: 303, distance: 27.5
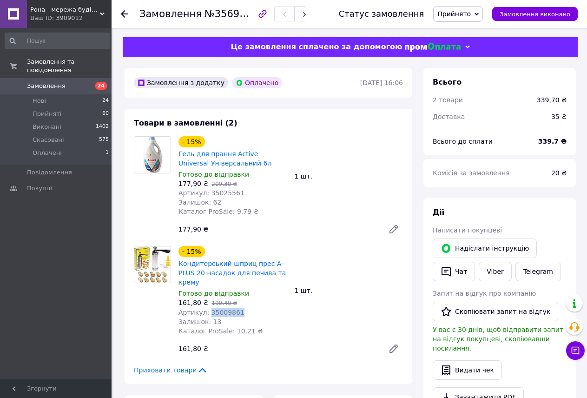
click at [206, 309] on span "Артикул: 35009861" at bounding box center [211, 312] width 66 height 7
copy span "35009861"
click at [54, 110] on span "Прийняті" at bounding box center [47, 114] width 29 height 8
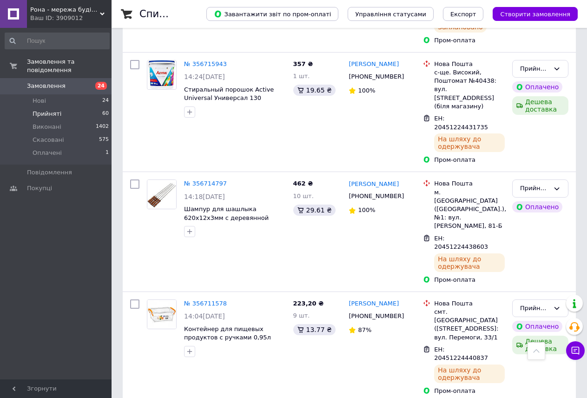
scroll to position [1598, 0]
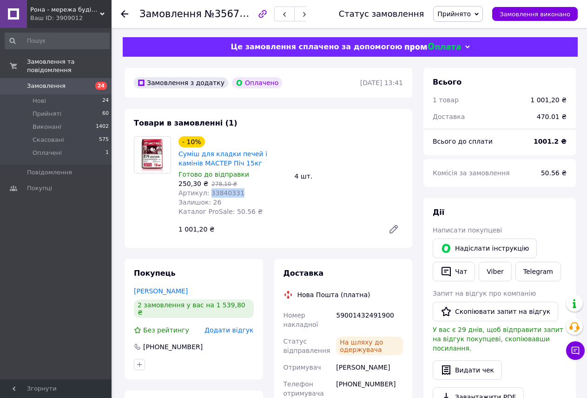
drag, startPoint x: 241, startPoint y: 195, endPoint x: 206, endPoint y: 193, distance: 34.9
click at [206, 193] on div "Артикул: 33840331" at bounding box center [232, 192] width 109 height 9
copy span "33840331"
click at [60, 107] on li "Прийняті 60" at bounding box center [57, 113] width 114 height 13
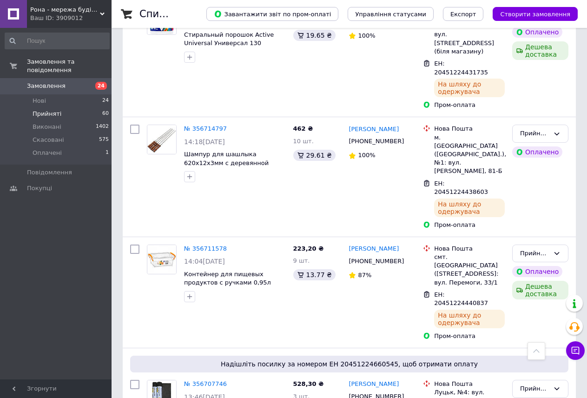
scroll to position [1626, 0]
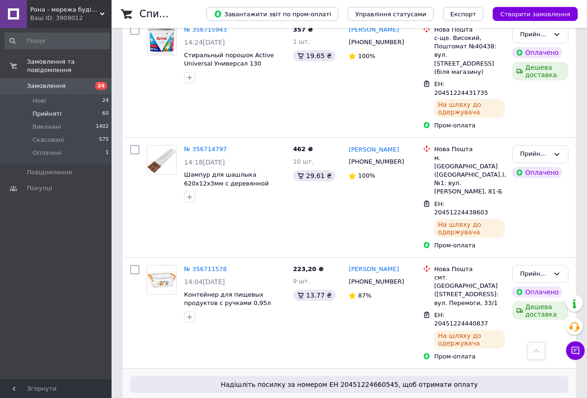
click at [203, 397] on link "№ 356707746" at bounding box center [205, 404] width 43 height 7
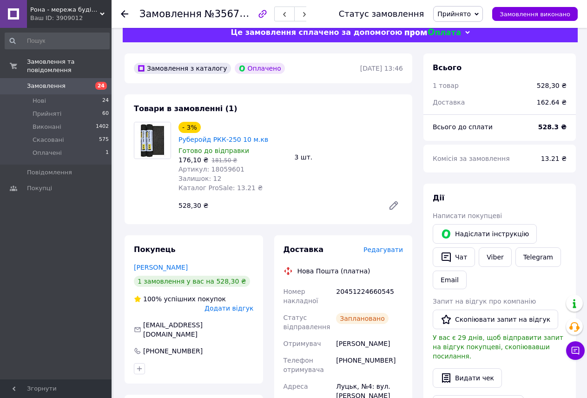
scroll to position [13, 0]
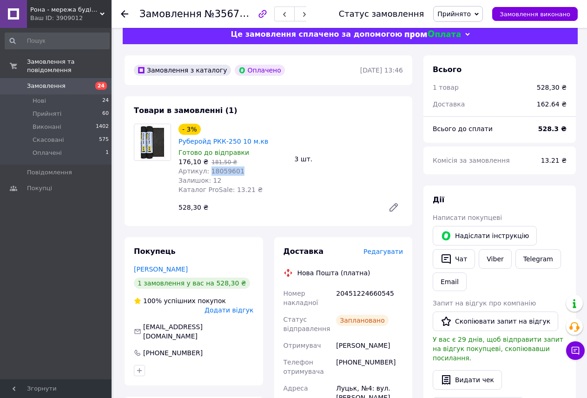
drag, startPoint x: 236, startPoint y: 160, endPoint x: 206, endPoint y: 158, distance: 29.3
click at [206, 166] on div "Артикул: 18059601" at bounding box center [232, 170] width 109 height 9
copy span "18059601"
click at [74, 107] on li "Прийняті 60" at bounding box center [57, 113] width 114 height 13
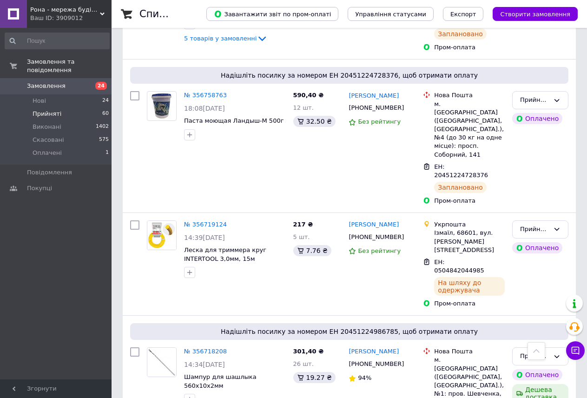
scroll to position [1182, 0]
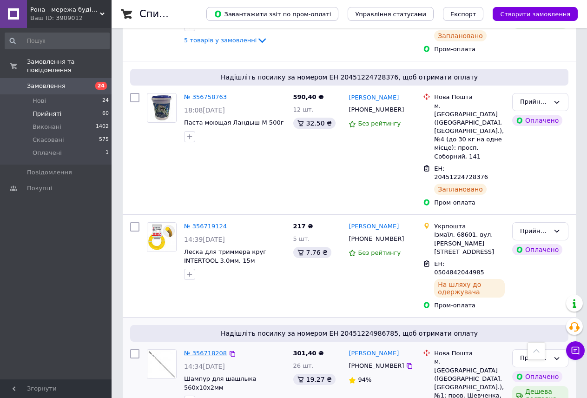
click at [205, 349] on link "№ 356718208" at bounding box center [205, 352] width 43 height 7
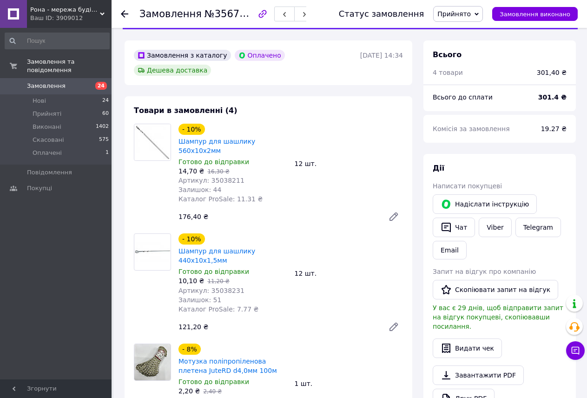
scroll to position [25, 0]
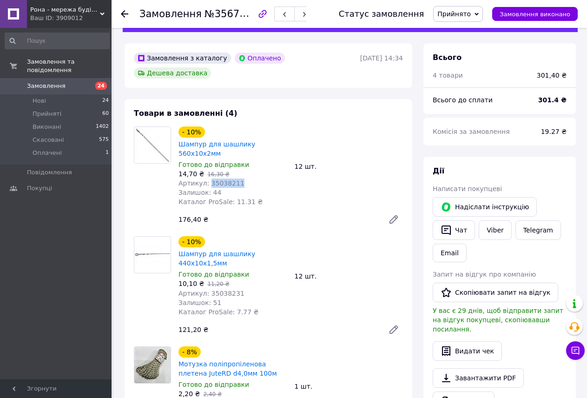
drag, startPoint x: 235, startPoint y: 161, endPoint x: 205, endPoint y: 155, distance: 30.7
click at [205, 178] on div "Артикул: 35038211" at bounding box center [232, 182] width 109 height 9
copy span "35038211"
click at [59, 107] on li "Прийняті 60" at bounding box center [57, 113] width 114 height 13
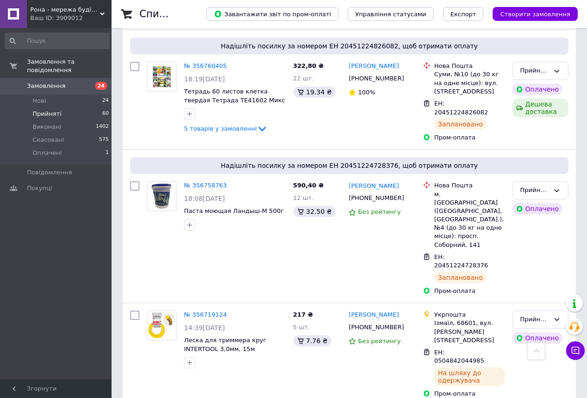
scroll to position [1069, 0]
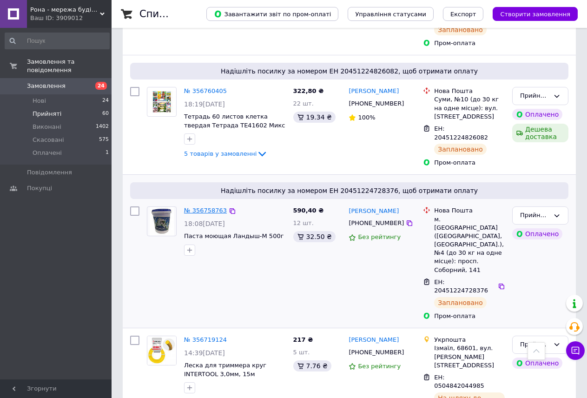
click at [210, 207] on link "№ 356758763" at bounding box center [205, 210] width 43 height 7
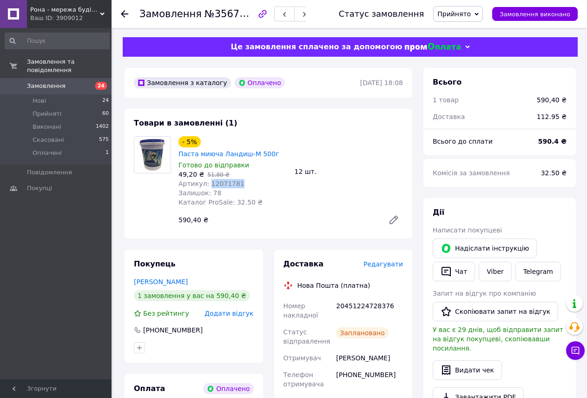
drag, startPoint x: 242, startPoint y: 184, endPoint x: 206, endPoint y: 185, distance: 35.8
click at [206, 185] on div "Артикул: 12071781" at bounding box center [232, 183] width 109 height 9
copy span "12071781"
